Goal: Task Accomplishment & Management: Use online tool/utility

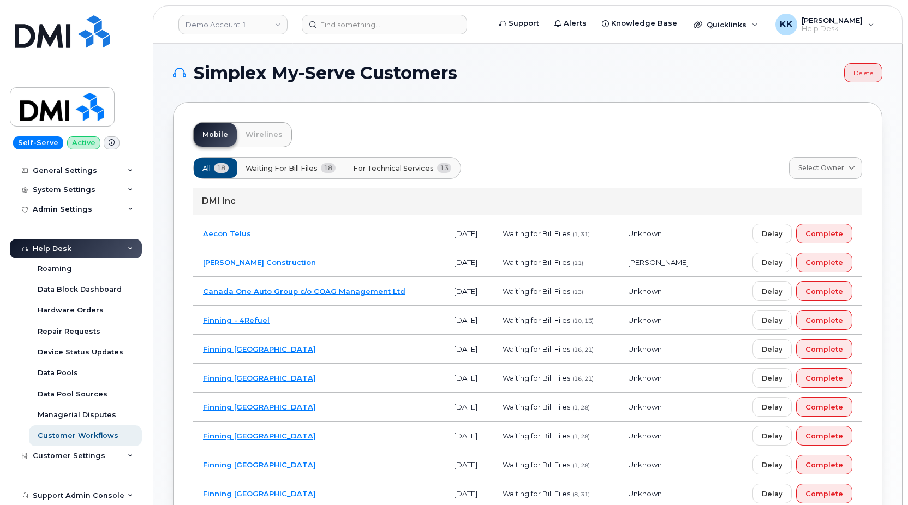
click at [389, 172] on span "For Technical Services" at bounding box center [393, 168] width 81 height 10
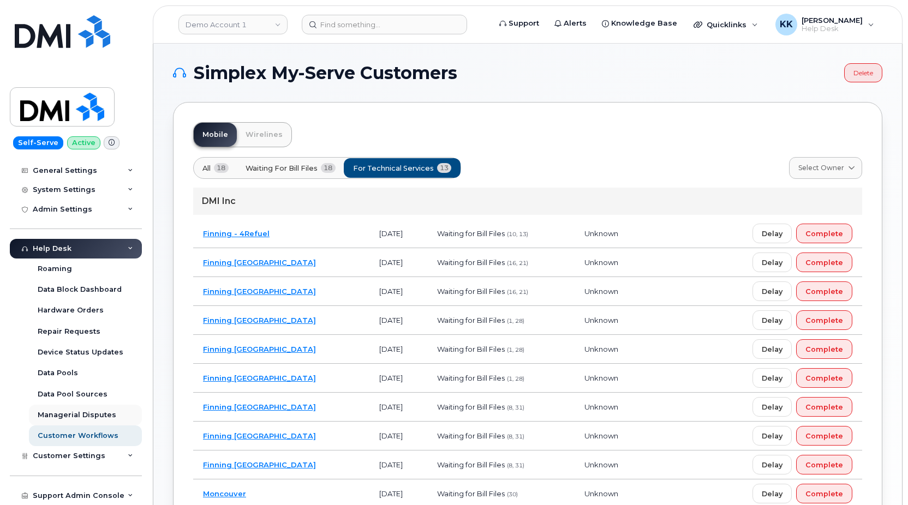
scroll to position [233, 0]
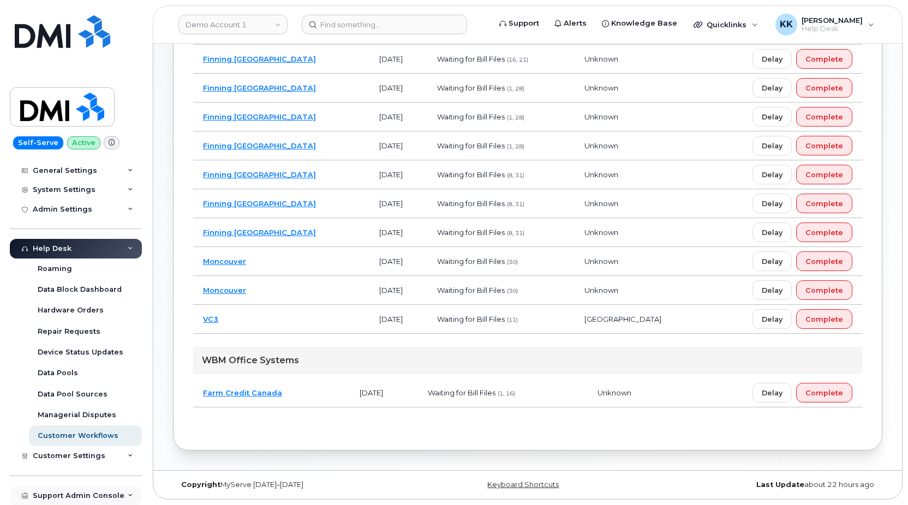
click at [52, 500] on div "Support Admin Console" at bounding box center [79, 496] width 92 height 9
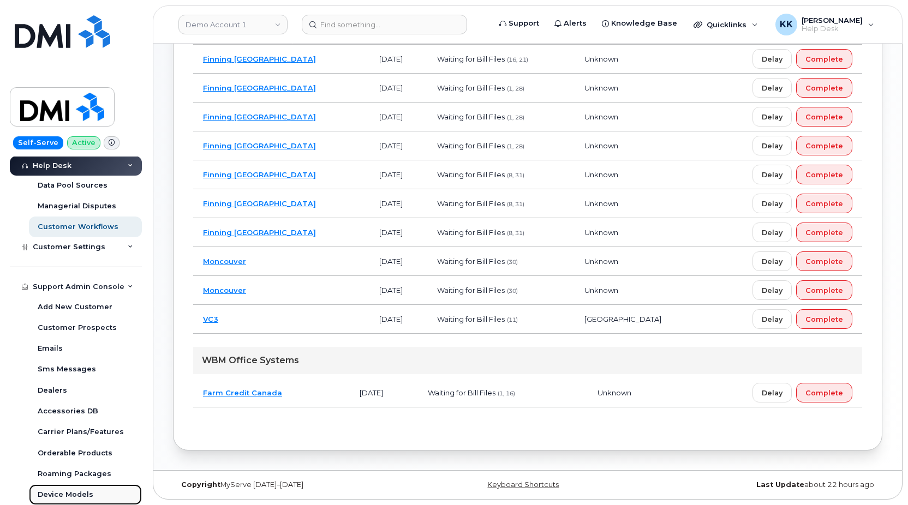
click at [72, 488] on link "Device Models" at bounding box center [85, 495] width 113 height 21
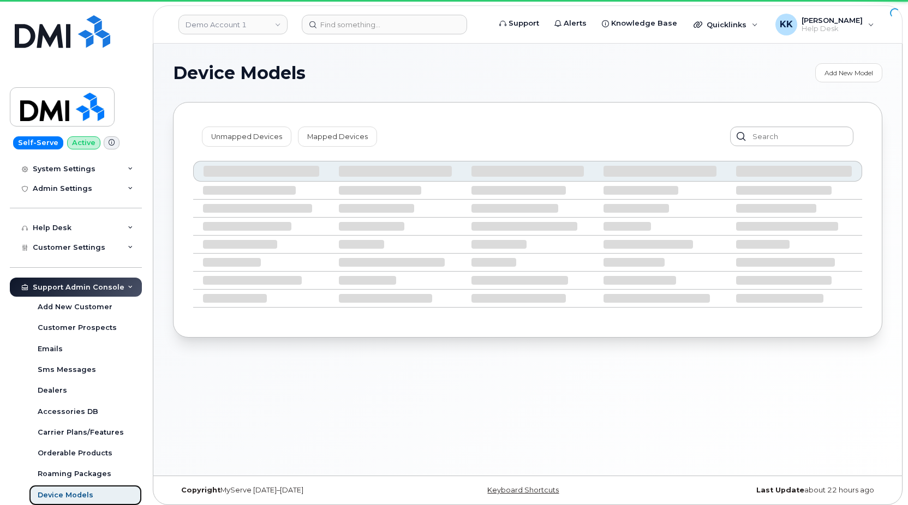
scroll to position [192, 0]
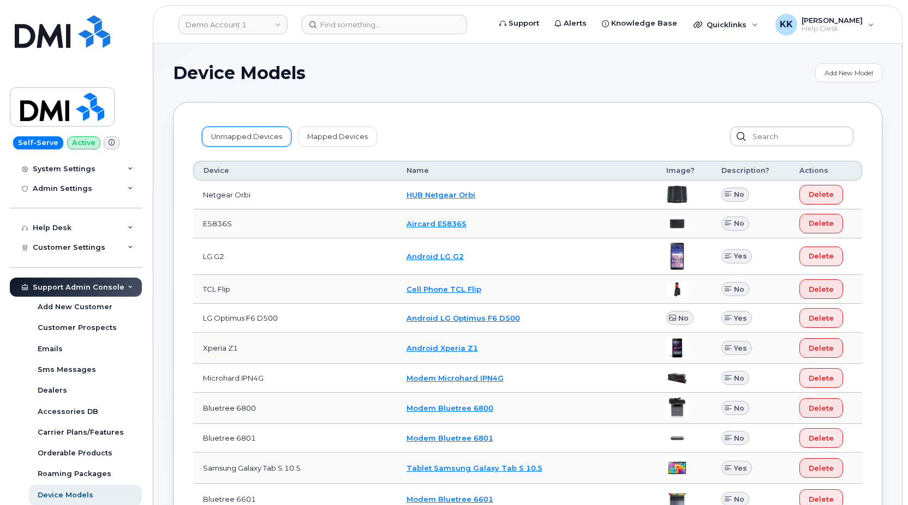
click at [219, 135] on link "Unmapped Devices" at bounding box center [247, 137] width 90 height 20
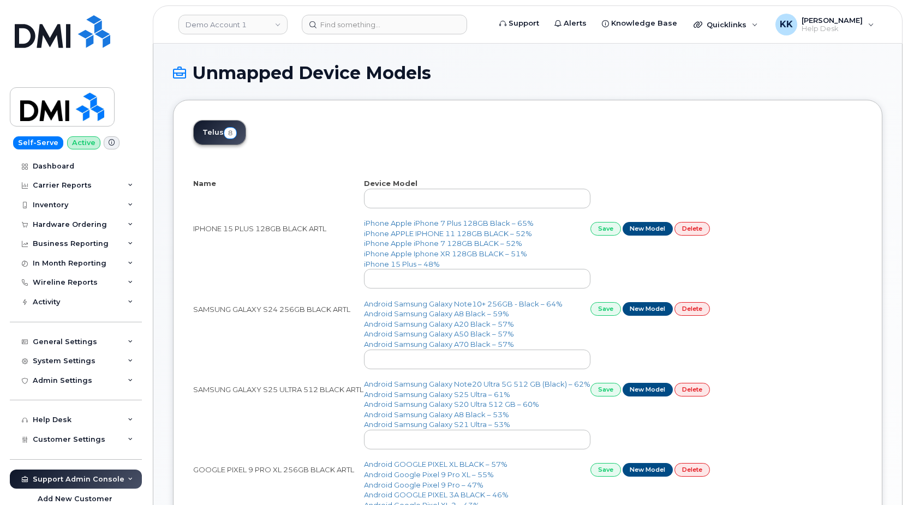
scroll to position [56, 0]
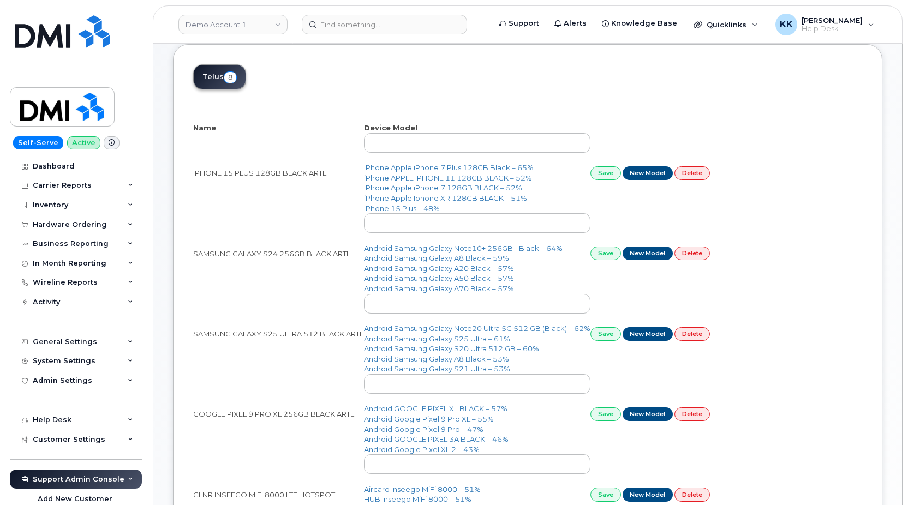
select select "25"
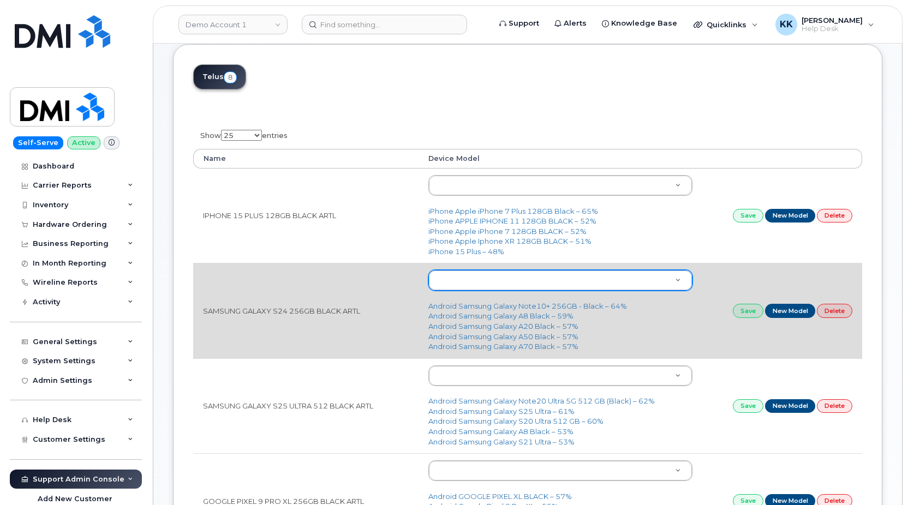
click at [489, 280] on body "Demo Account 1 Support Alerts Knowledge Base Quicklinks Suspend / Cancel Device…" at bounding box center [454, 499] width 908 height 1111
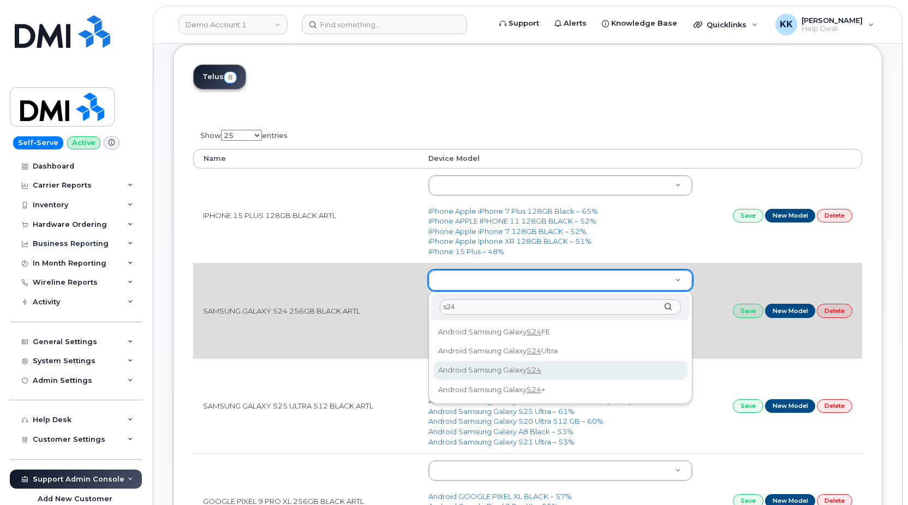
type input "s24"
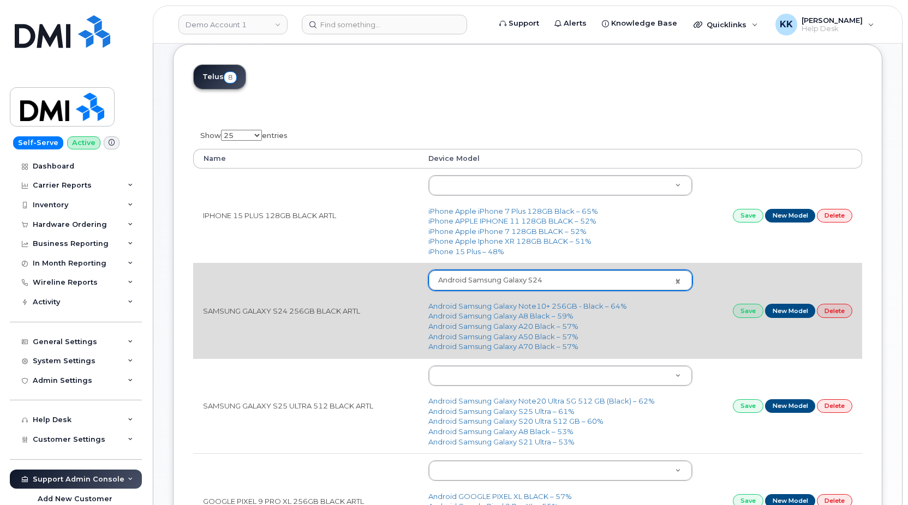
type input "2813"
click at [747, 310] on link "Save" at bounding box center [748, 311] width 31 height 14
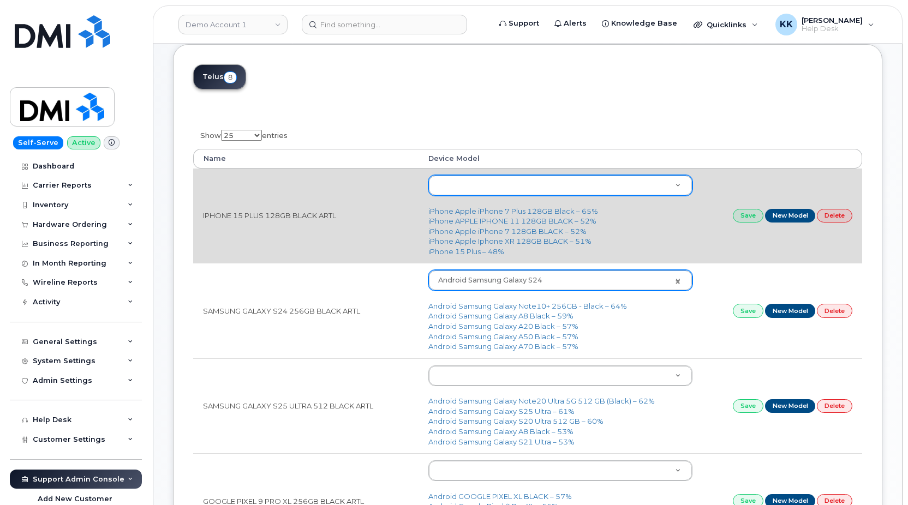
click at [496, 183] on body "Demo Account 1 Support Alerts Knowledge Base Quicklinks Suspend / Cancel Device…" at bounding box center [454, 499] width 908 height 1111
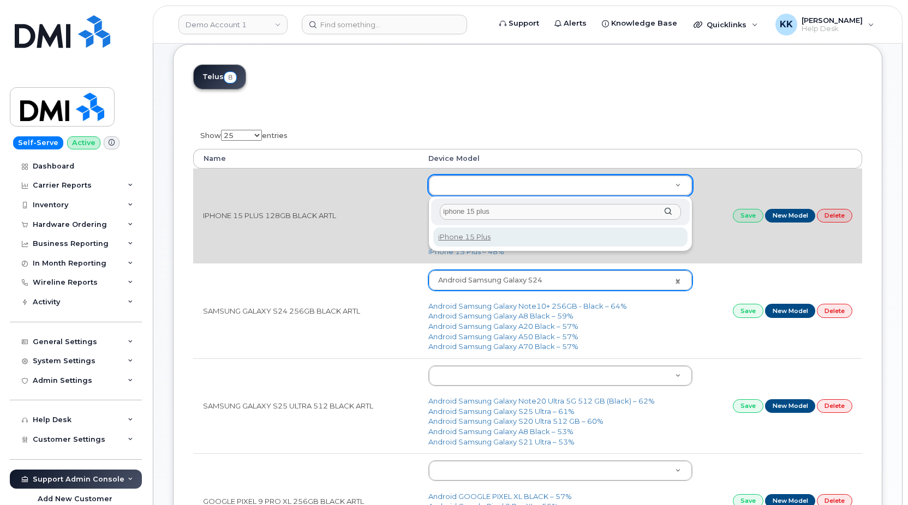
type input "iphone 15 plus"
type input "2777"
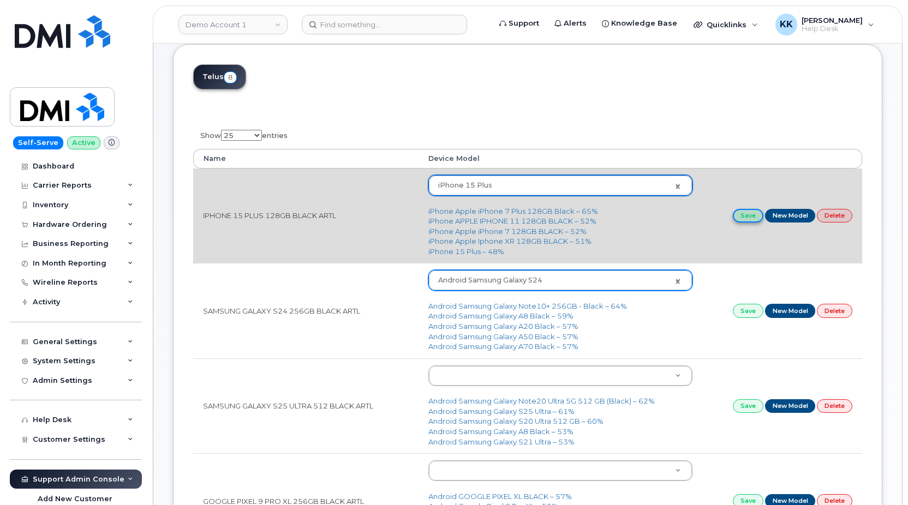
click at [746, 219] on link "Save" at bounding box center [748, 216] width 31 height 14
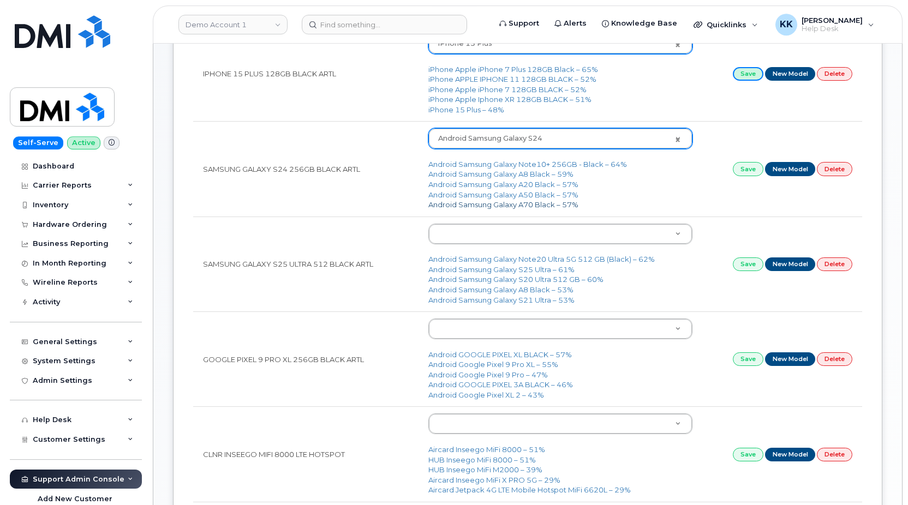
scroll to position [223, 0]
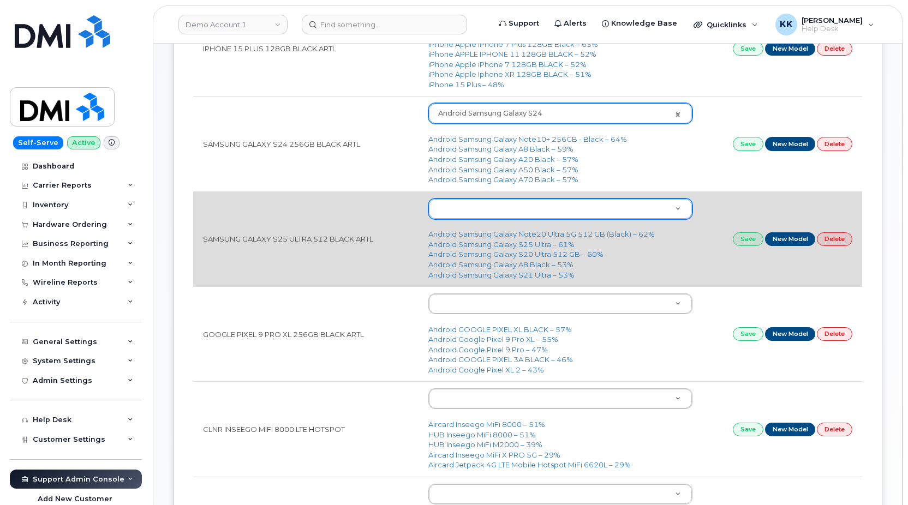
click at [475, 213] on body "Demo Account 1 Support Alerts Knowledge Base Quicklinks Suspend / Cancel Device…" at bounding box center [454, 332] width 908 height 1111
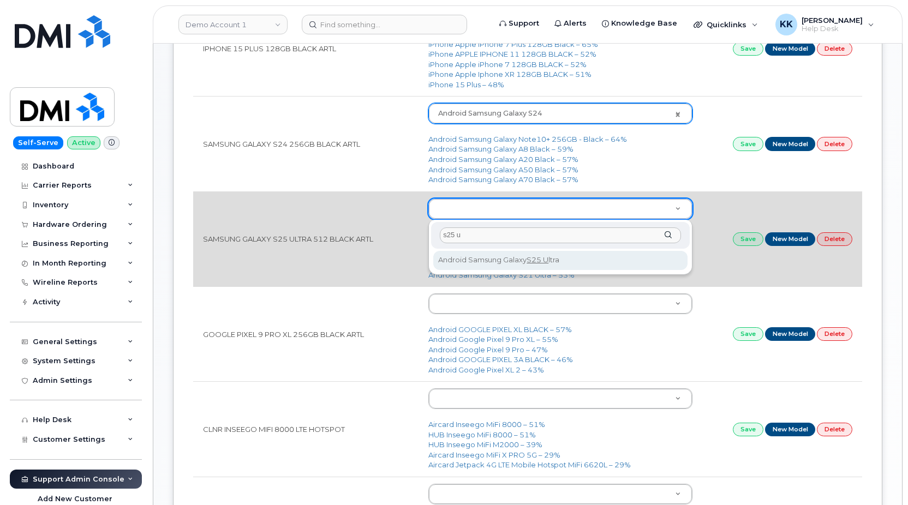
type input "s25 u"
type input "2878"
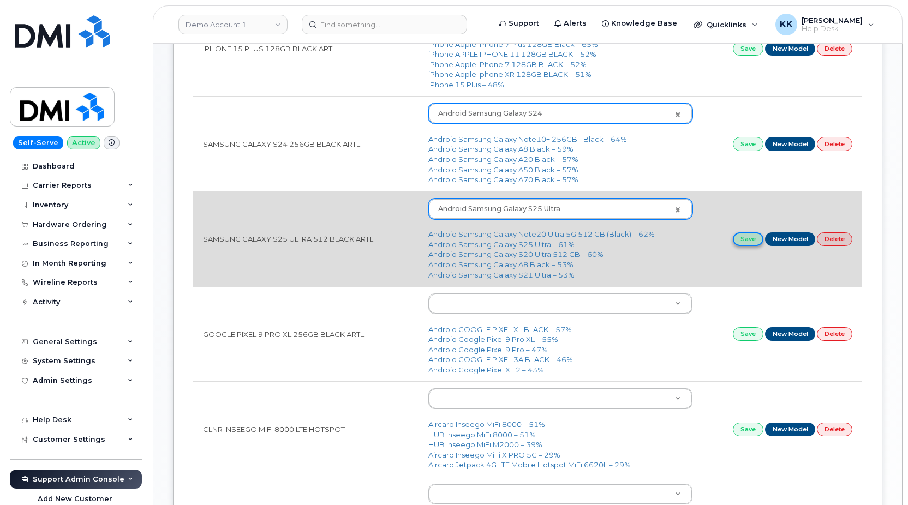
click at [744, 235] on link "Save" at bounding box center [748, 240] width 31 height 14
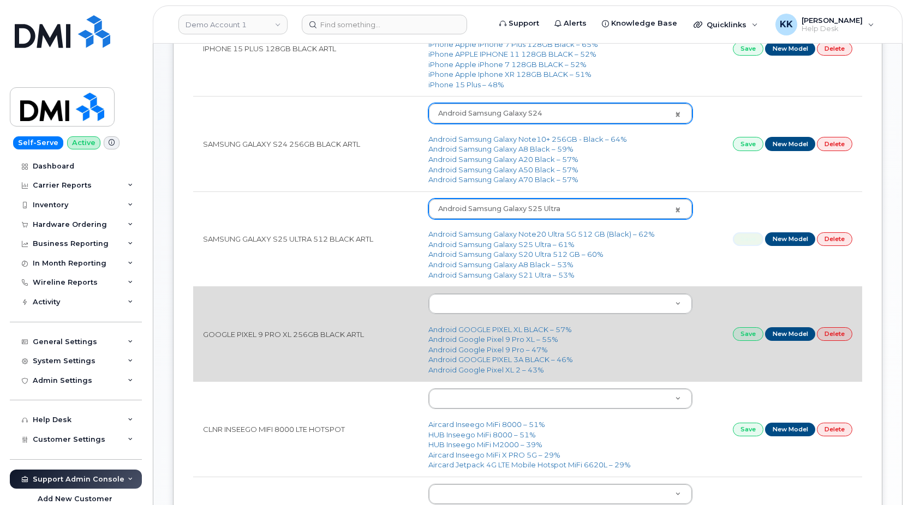
scroll to position [278, 0]
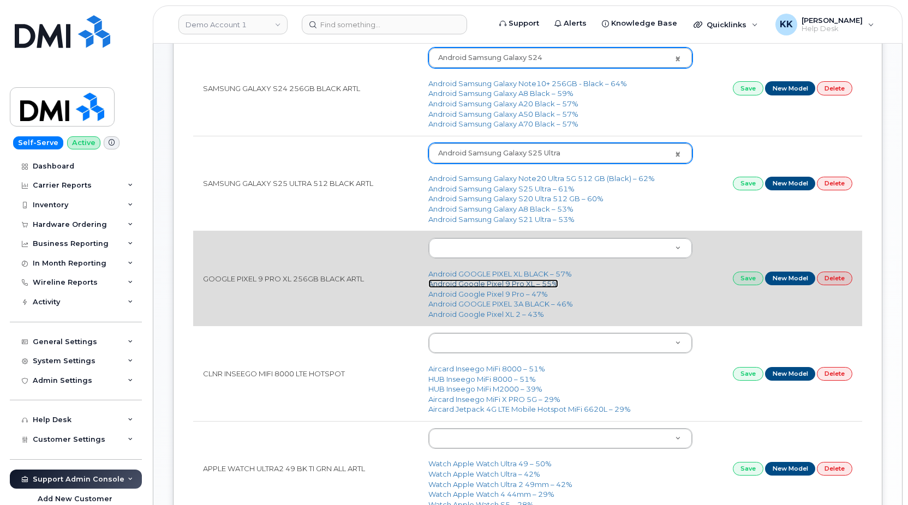
click at [514, 284] on link "Android Google Pixel 9 Pro XL – 55%" at bounding box center [494, 283] width 130 height 9
type input "2857"
click at [744, 278] on link "Save" at bounding box center [748, 279] width 31 height 14
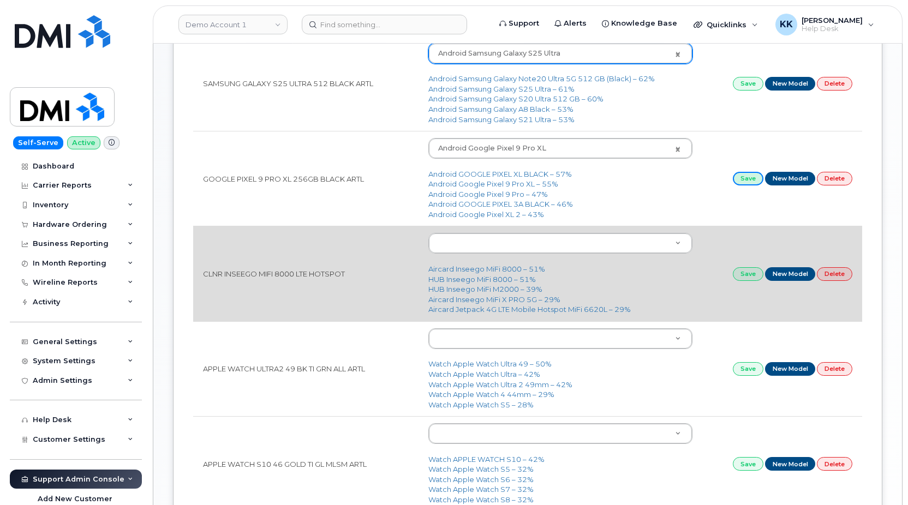
scroll to position [390, 0]
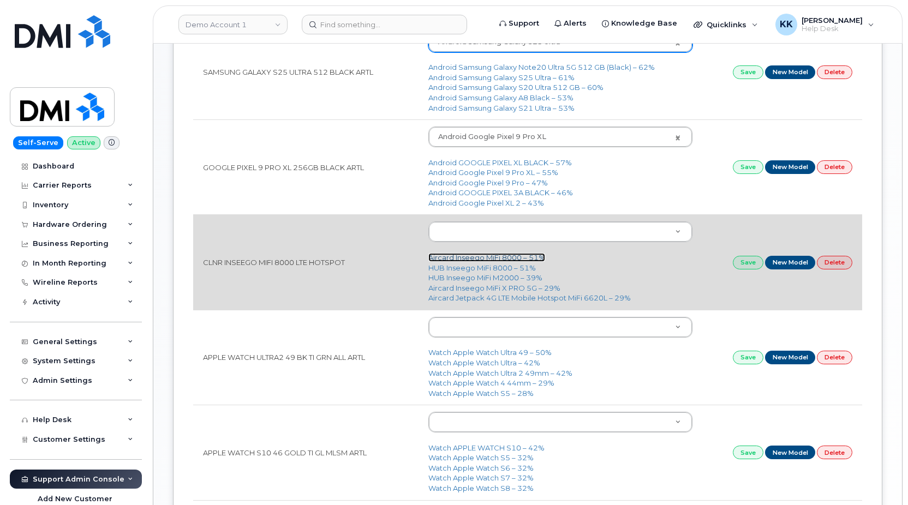
click at [465, 258] on link "Aircard Inseego MiFi 8000 – 51%" at bounding box center [487, 257] width 117 height 9
type input "2540"
click at [750, 265] on link "Save" at bounding box center [748, 263] width 31 height 14
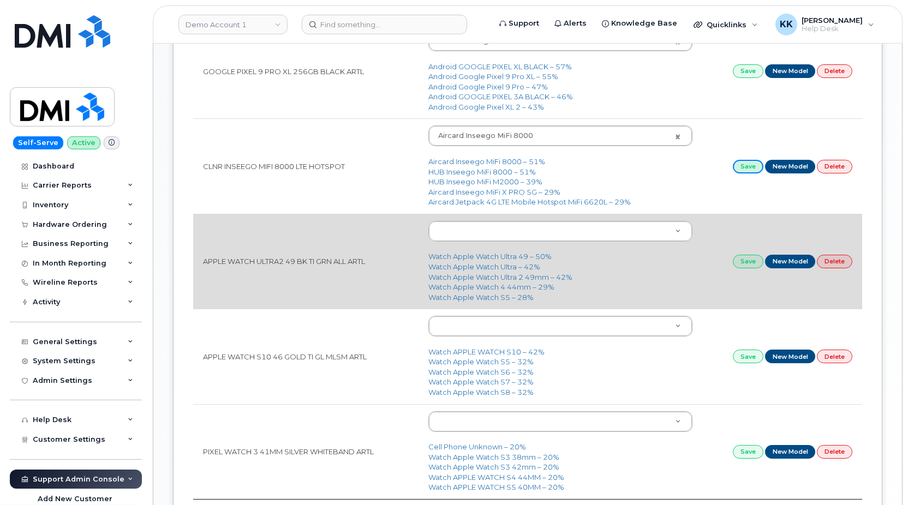
scroll to position [501, 0]
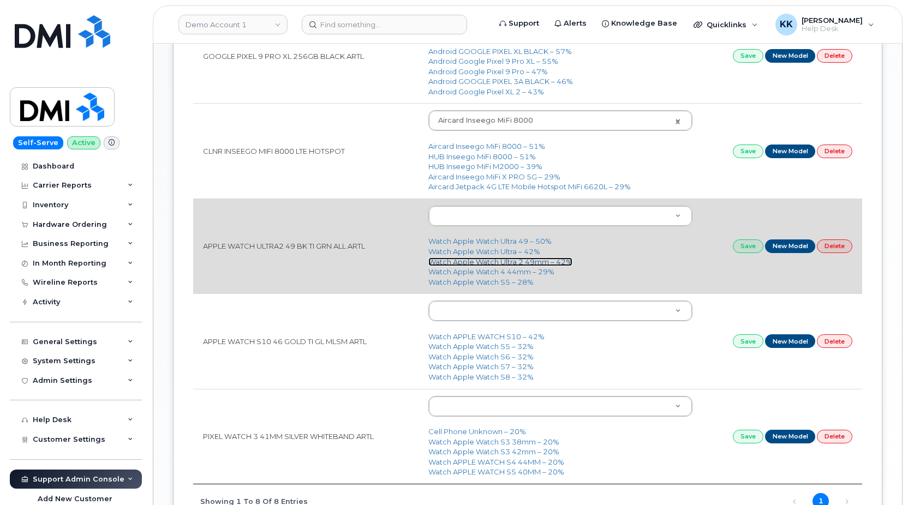
click at [471, 263] on link "Watch Apple Watch Ultra 2 49mm – 42%" at bounding box center [501, 262] width 144 height 9
type input "2783"
click at [751, 249] on link "Save" at bounding box center [748, 247] width 31 height 14
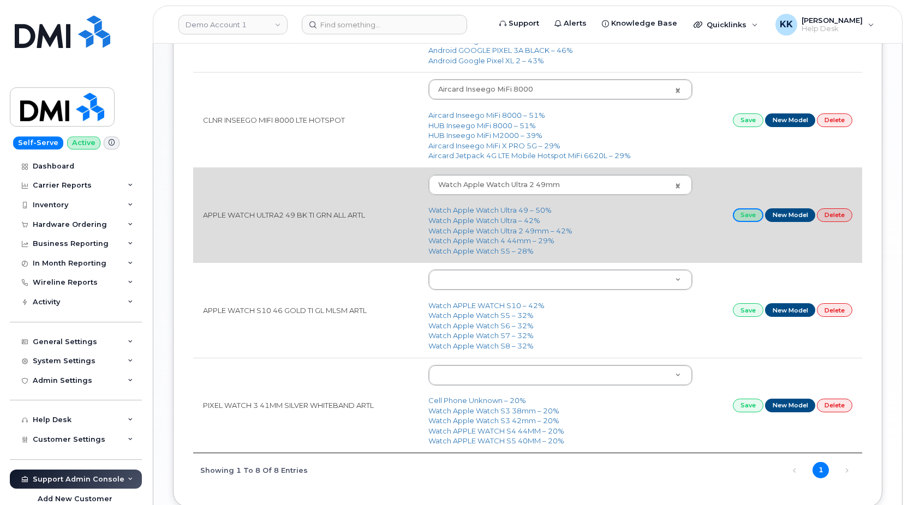
scroll to position [557, 0]
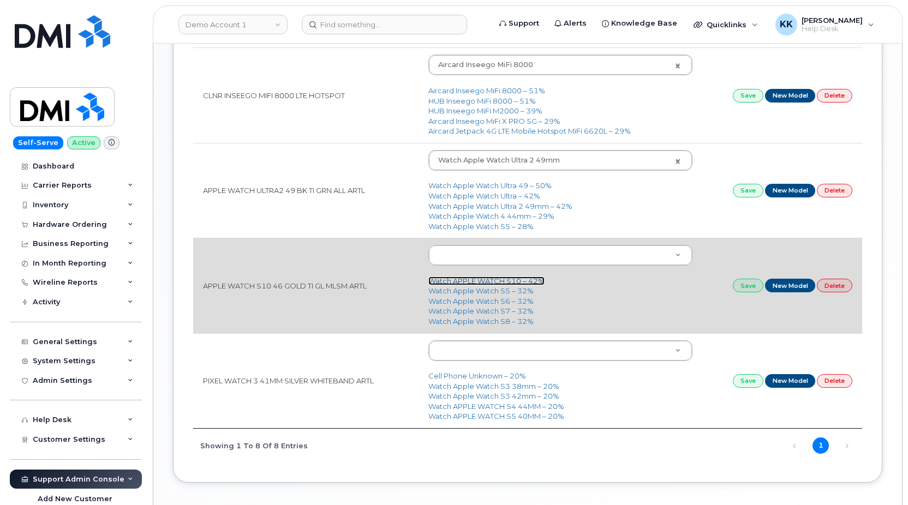
click at [460, 281] on link "Watch APPLE WATCH S10 – 42%" at bounding box center [487, 281] width 116 height 9
type input "2869"
click at [743, 291] on link "Save" at bounding box center [748, 286] width 31 height 14
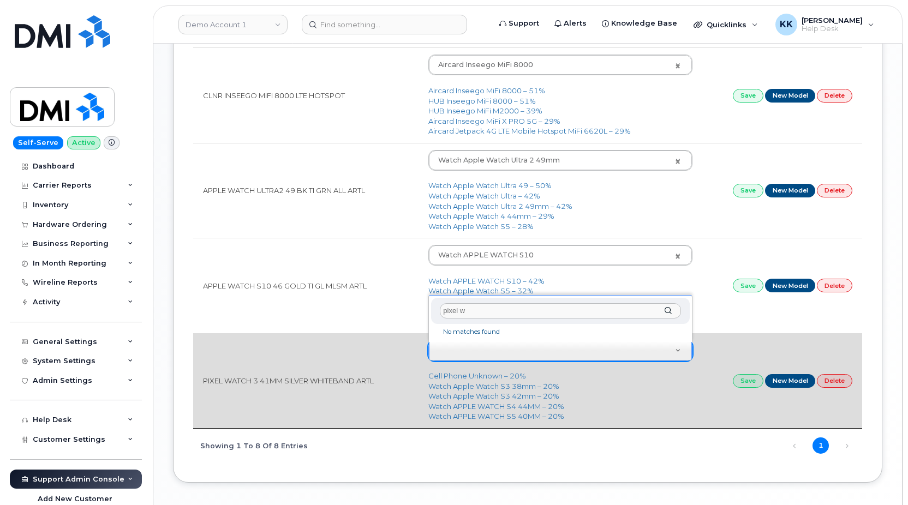
type input "pixel"
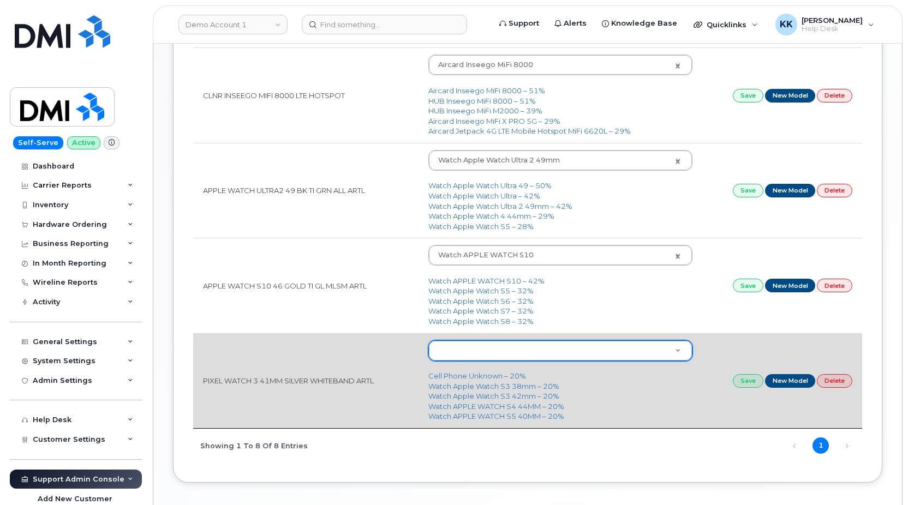
click at [304, 383] on td "PIXEL WATCH 3 41MM SILVER WHITEBAND ARTL" at bounding box center [305, 381] width 225 height 95
click at [782, 380] on link "New Model" at bounding box center [790, 381] width 51 height 14
type input "PIXEL WATCH 3 41MM SILVER WHITEBAND ARTL"
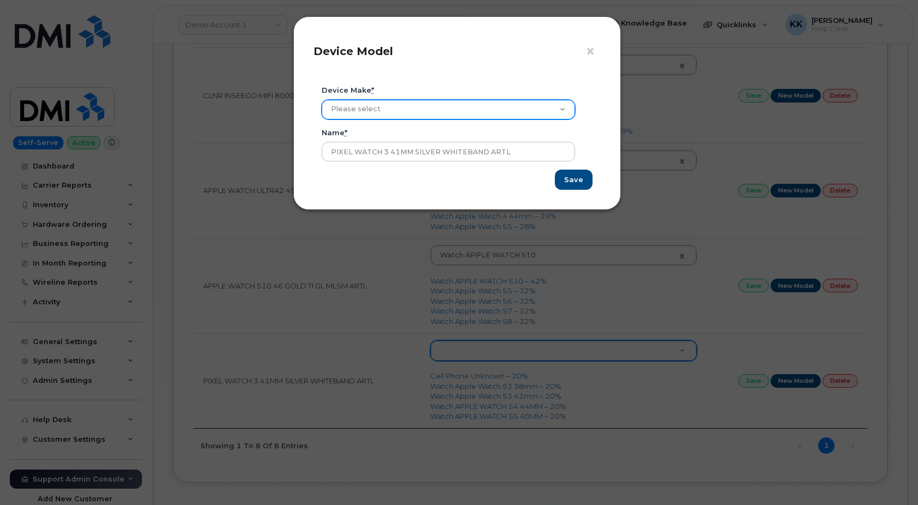
click at [322, 100] on select "Please select Aircard Android Blackberry Cell Phone GPS HUB iPhone Laptop Mike …" at bounding box center [448, 110] width 253 height 20
select select "13"
click option "Watch" at bounding box center [0, 0] width 0 height 0
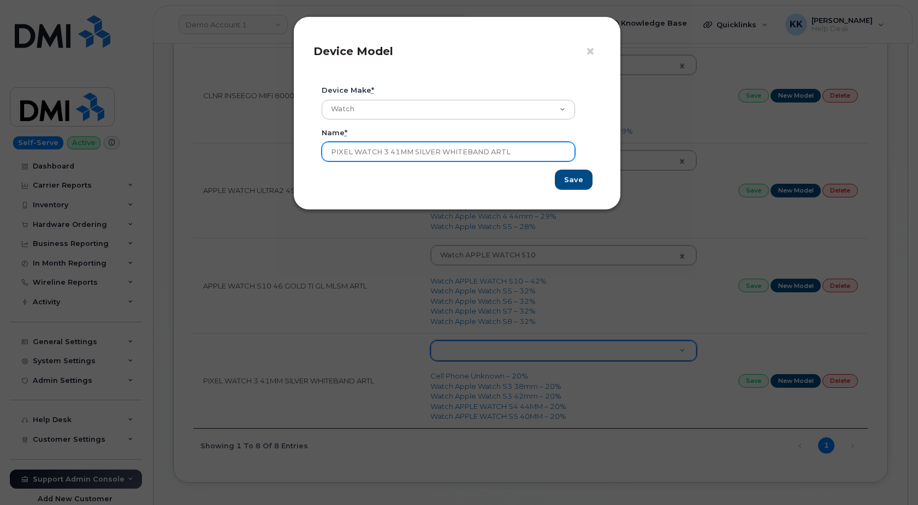
click at [402, 154] on input "PIXEL WATCH 3 41MM SILVER WHITEBAND ARTL" at bounding box center [448, 152] width 253 height 20
type input "Google Pixel Watch 3 41MM"
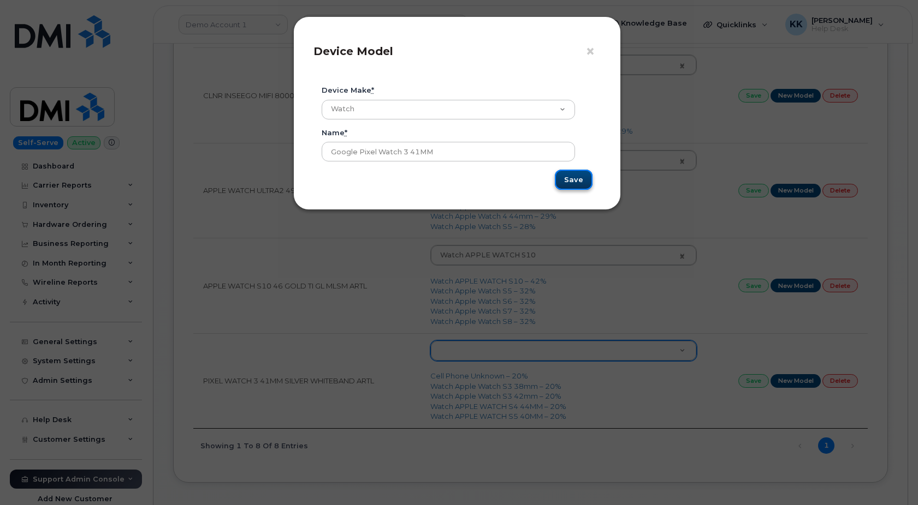
click at [580, 182] on input "Save" at bounding box center [574, 180] width 38 height 20
click at [591, 50] on span "×" at bounding box center [590, 51] width 10 height 20
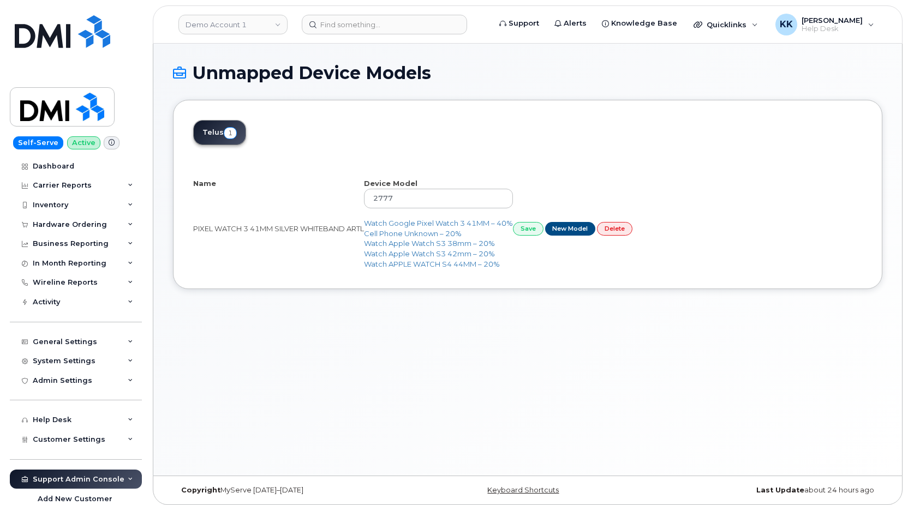
select select "25"
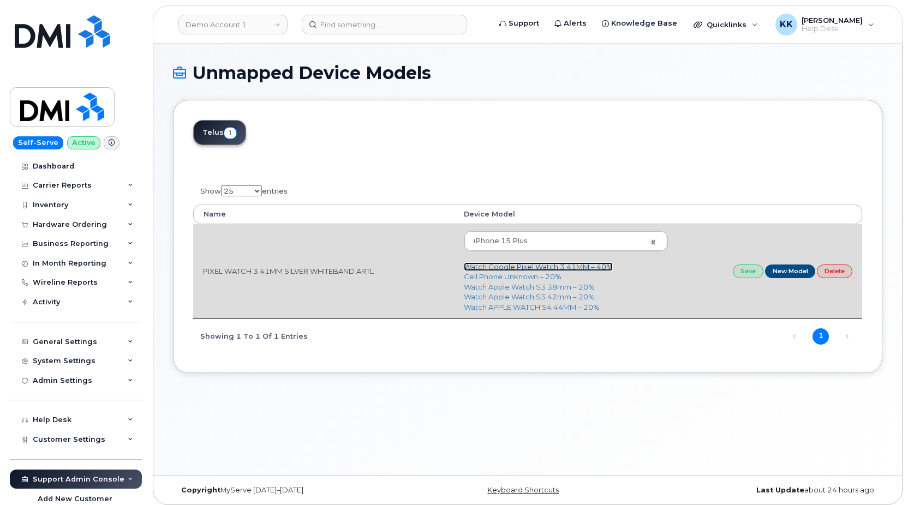
click at [527, 267] on link "Watch Google Pixel Watch 3 41MM – 40%" at bounding box center [538, 267] width 149 height 9
type input "2901"
click at [751, 273] on link "Save" at bounding box center [748, 272] width 31 height 14
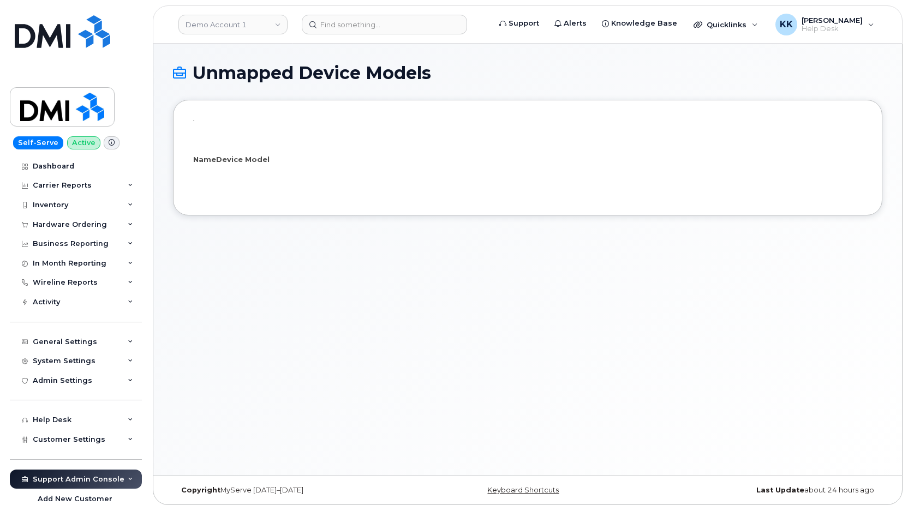
select select "25"
